Goal: Information Seeking & Learning: Learn about a topic

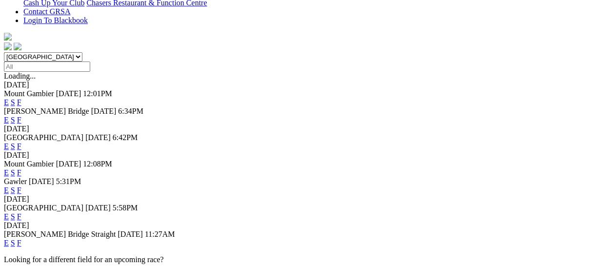
scroll to position [195, 0]
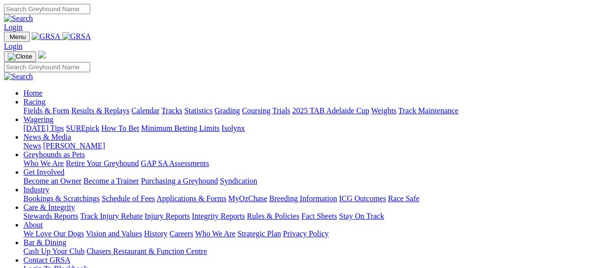
click at [112, 106] on link "Results & Replays" at bounding box center [100, 110] width 58 height 8
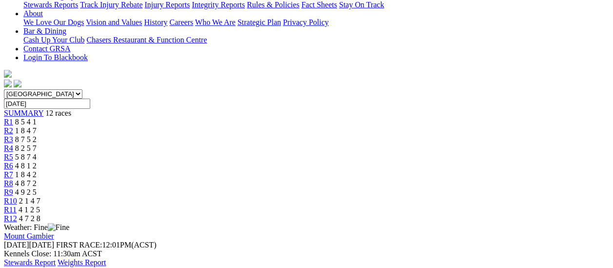
scroll to position [97, 0]
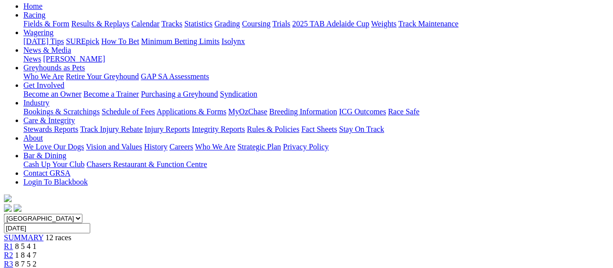
scroll to position [97, 0]
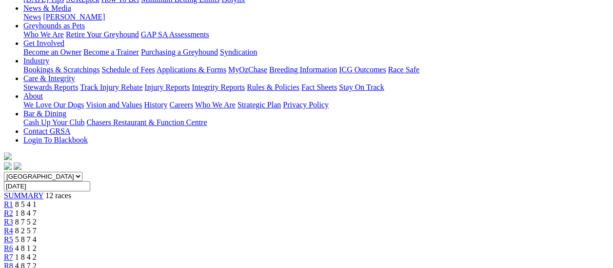
scroll to position [49, 0]
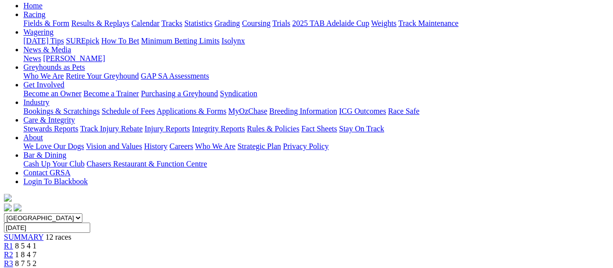
scroll to position [49, 0]
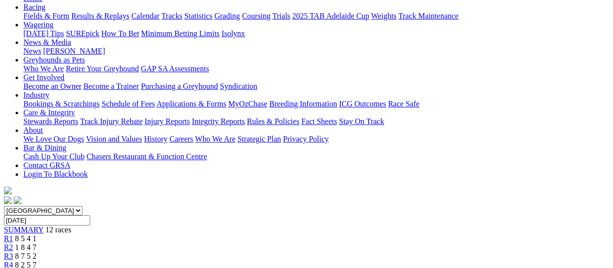
scroll to position [97, 0]
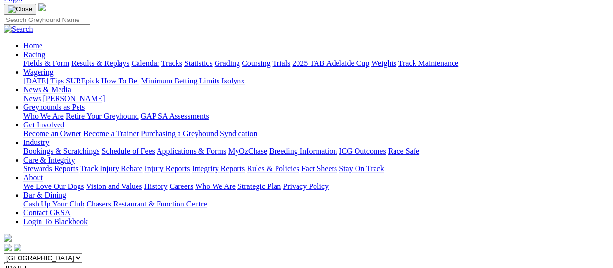
scroll to position [49, 0]
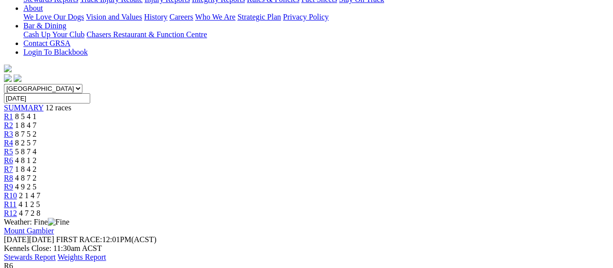
scroll to position [97, 0]
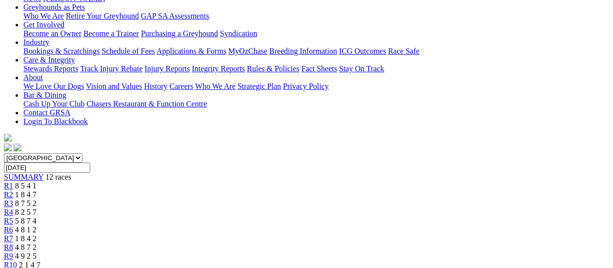
scroll to position [146, 0]
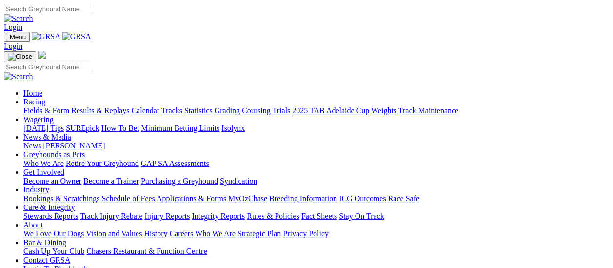
click at [41, 141] on link "News" at bounding box center [32, 145] width 18 height 8
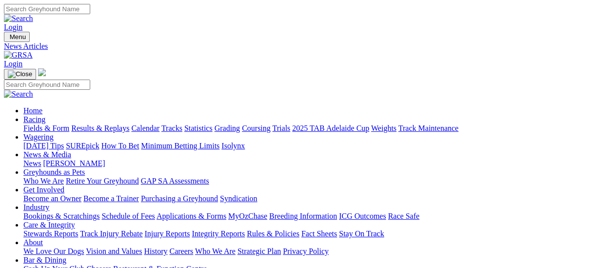
click at [105, 159] on link "[PERSON_NAME]" at bounding box center [74, 163] width 62 height 8
click at [41, 159] on link "News" at bounding box center [32, 163] width 18 height 8
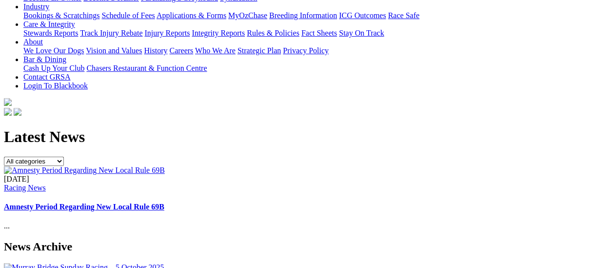
scroll to position [97, 0]
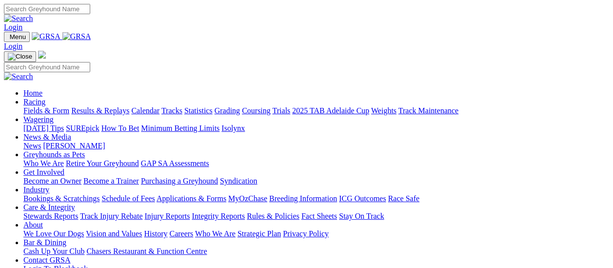
click at [53, 106] on link "Fields & Form" at bounding box center [46, 110] width 46 height 8
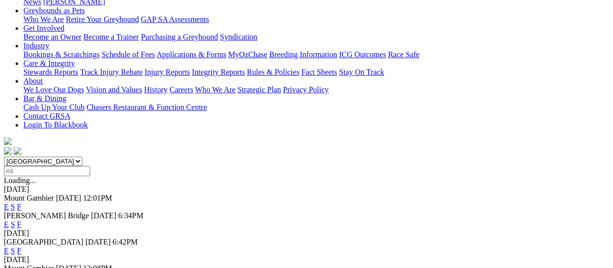
scroll to position [146, 0]
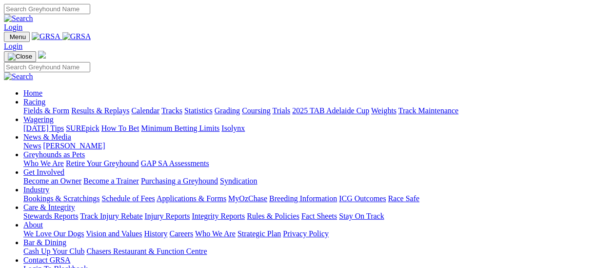
click at [51, 106] on link "Fields & Form" at bounding box center [46, 110] width 46 height 8
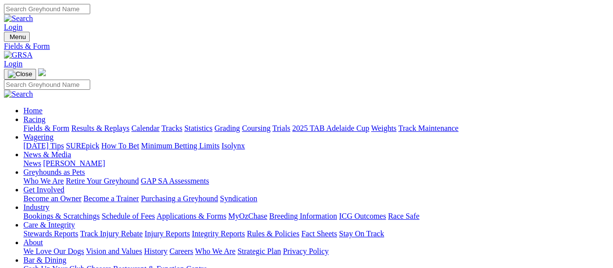
click at [71, 150] on link "News & Media" at bounding box center [47, 154] width 48 height 8
click at [41, 159] on link "News" at bounding box center [32, 163] width 18 height 8
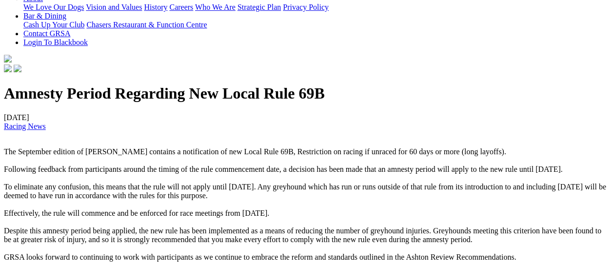
scroll to position [292, 0]
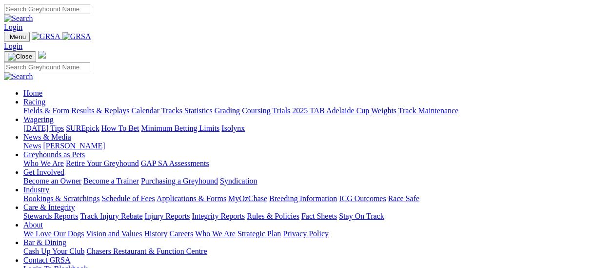
click at [105, 141] on link "[PERSON_NAME]" at bounding box center [74, 145] width 62 height 8
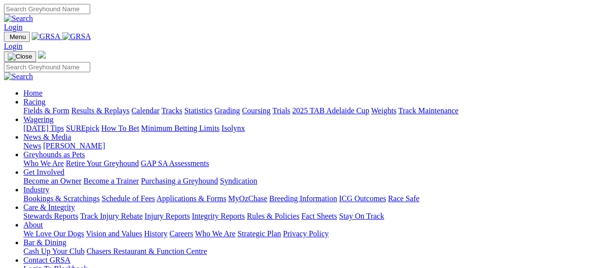
click at [54, 106] on link "Fields & Form" at bounding box center [46, 110] width 46 height 8
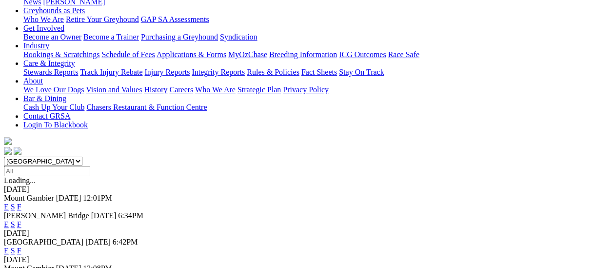
scroll to position [146, 0]
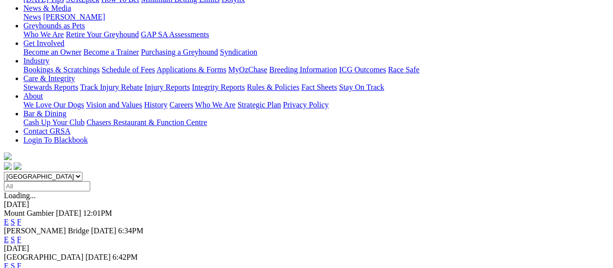
click at [21, 261] on link "F" at bounding box center [19, 265] width 4 height 8
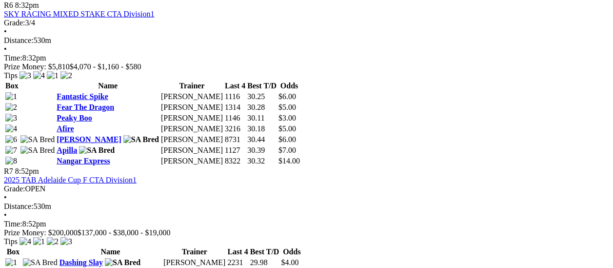
scroll to position [1413, 0]
